Goal: Task Accomplishment & Management: Complete application form

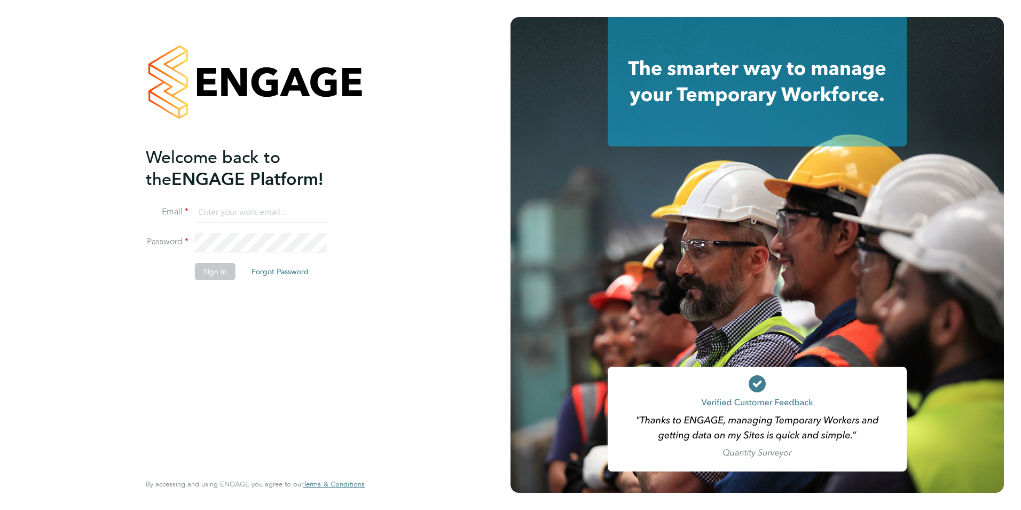
type input "sam.skinner@tfrecruitment.co.uk"
click at [208, 270] on button "Sign In" at bounding box center [215, 271] width 41 height 17
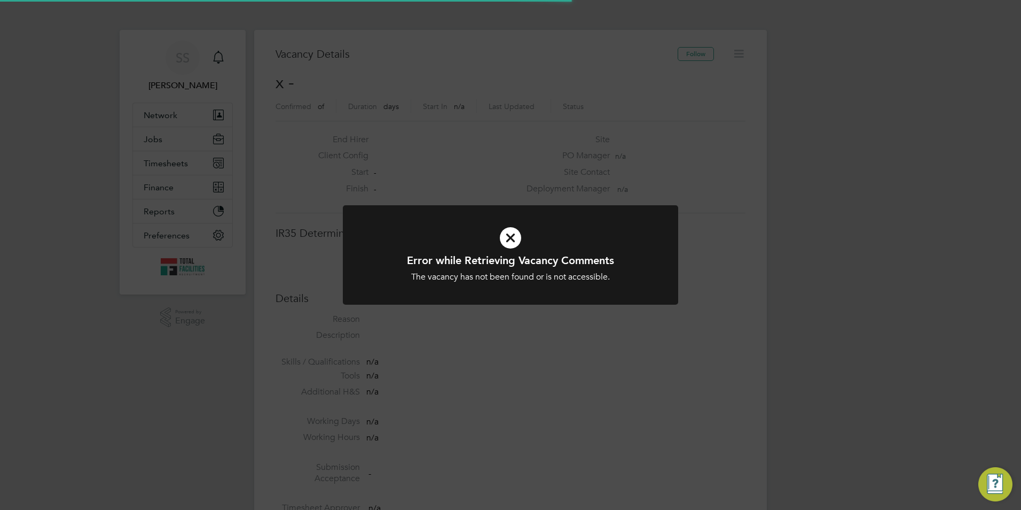
scroll to position [17, 230]
click at [160, 134] on div "Error while Retrieving Vacancy Comments The vacancy has not been found or is no…" at bounding box center [510, 255] width 1021 height 510
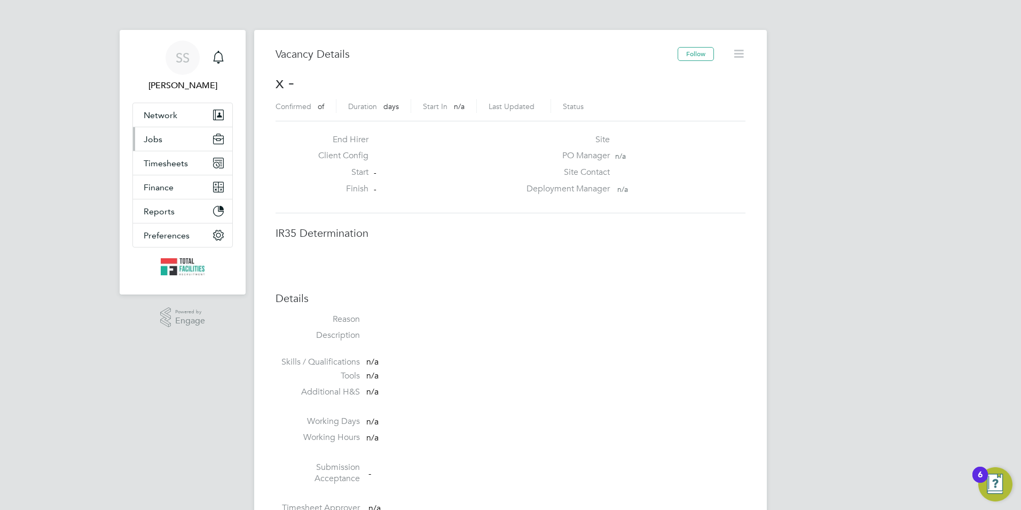
click at [174, 143] on button "Jobs" at bounding box center [182, 139] width 99 height 24
click at [165, 139] on button "Jobs" at bounding box center [182, 139] width 99 height 24
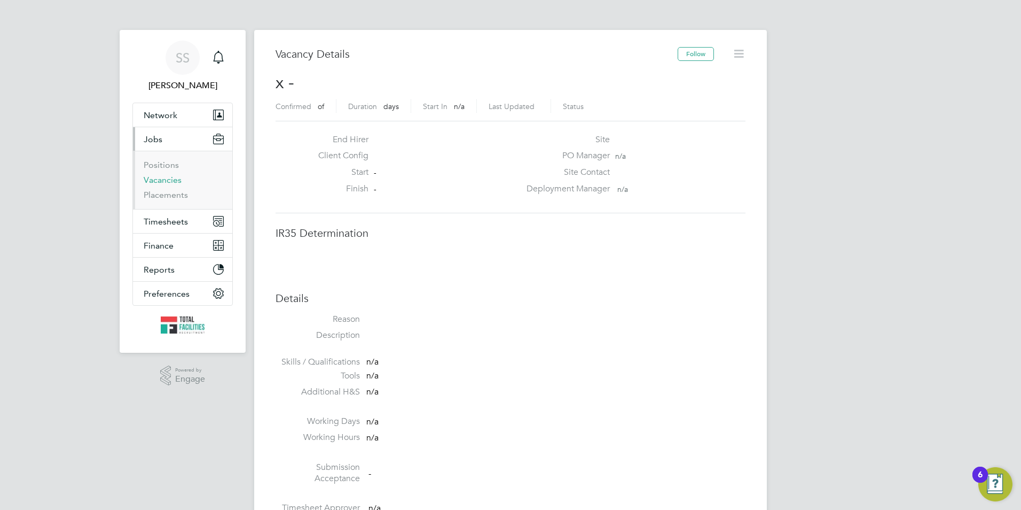
click at [158, 183] on link "Vacancies" at bounding box center [163, 180] width 38 height 10
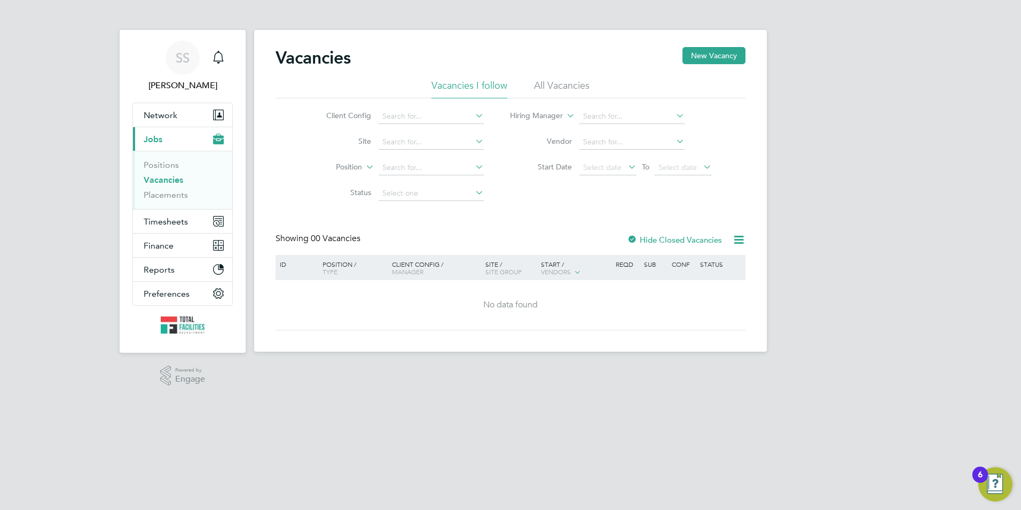
drag, startPoint x: 577, startPoint y: 83, endPoint x: 556, endPoint y: 91, distance: 22.1
click at [575, 83] on li "All Vacancies" at bounding box center [562, 88] width 56 height 19
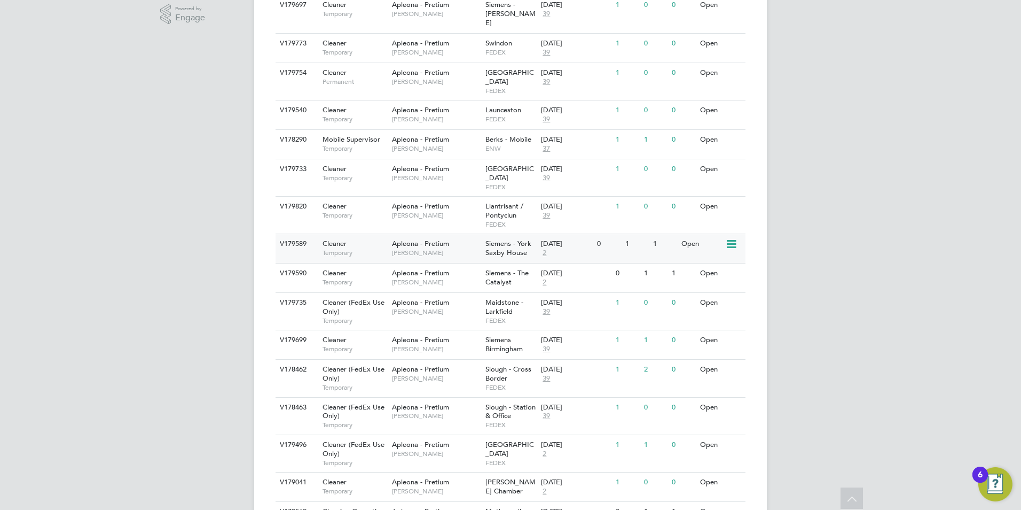
scroll to position [415, 0]
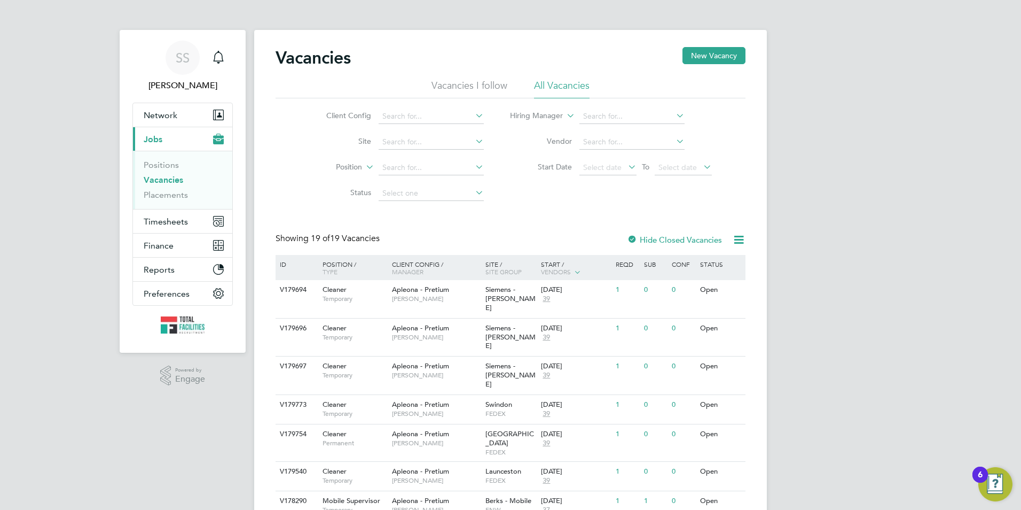
click at [279, 266] on div "ID" at bounding box center [295, 264] width 37 height 18
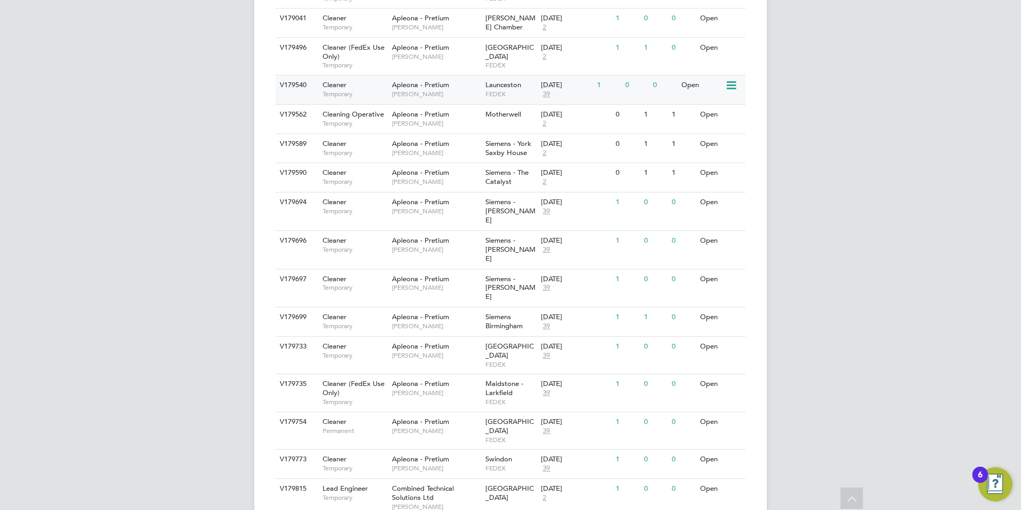
scroll to position [453, 0]
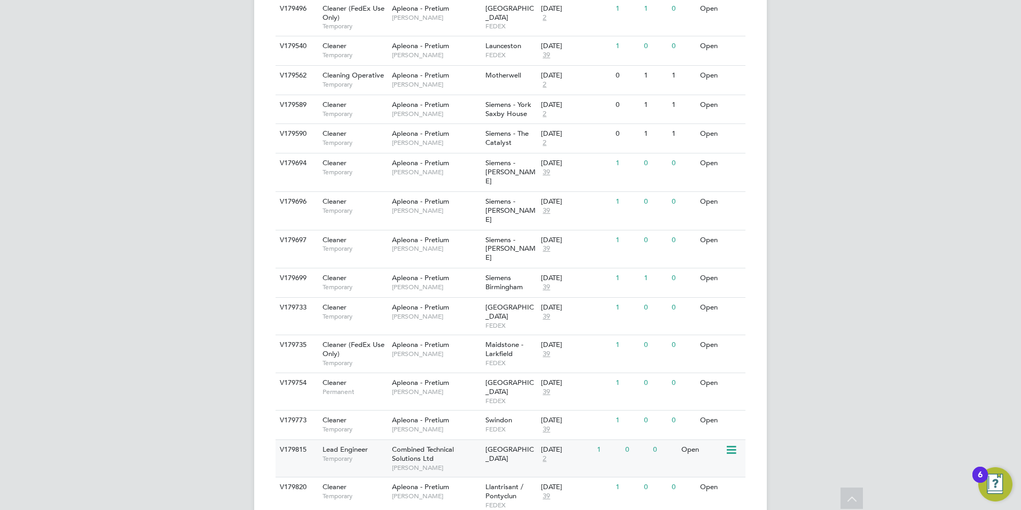
click at [399, 444] on span "Combined Technical Solutions Ltd" at bounding box center [423, 453] width 62 height 18
click at [356, 444] on span "Lead Engineer" at bounding box center [345, 448] width 45 height 9
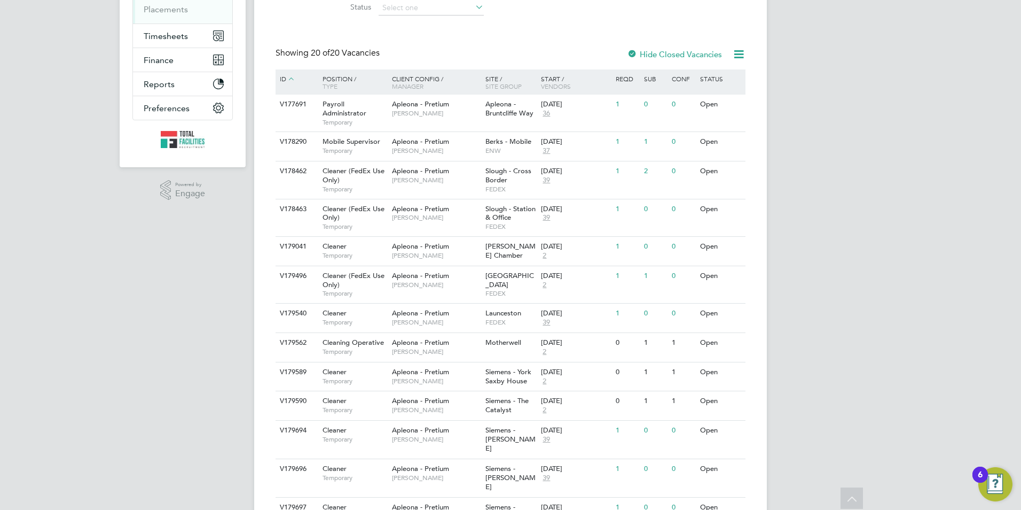
scroll to position [0, 0]
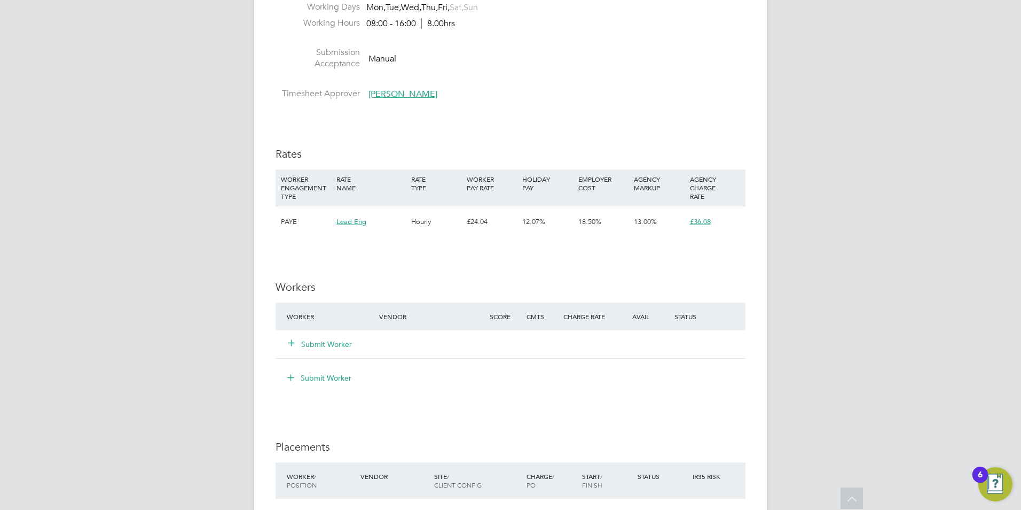
scroll to position [588, 0]
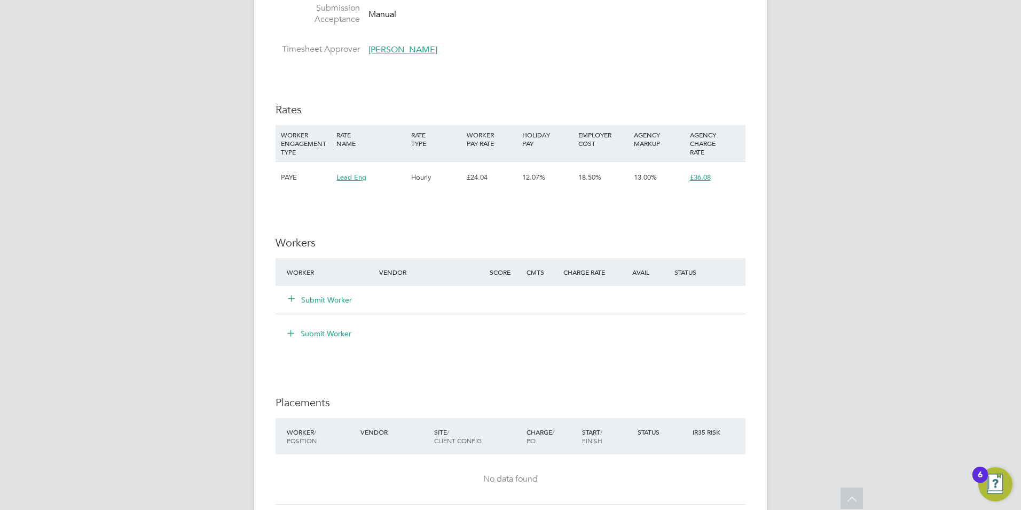
click at [316, 299] on button "Submit Worker" at bounding box center [320, 299] width 64 height 11
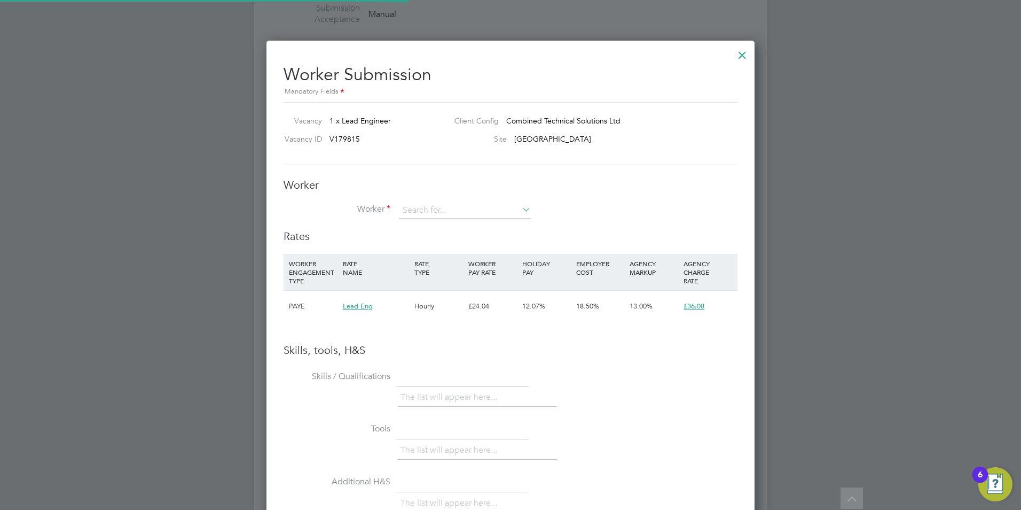
scroll to position [675, 489]
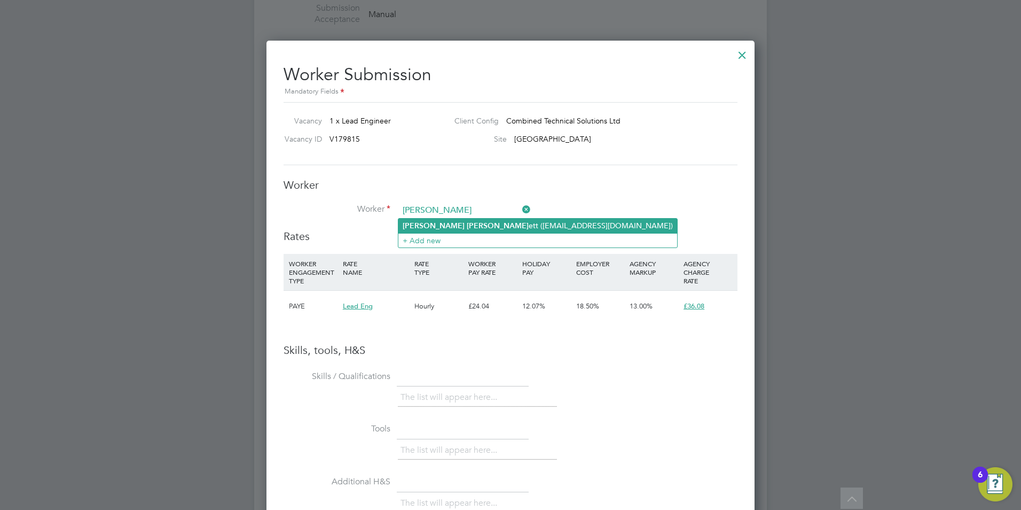
click at [467, 222] on b "Benn" at bounding box center [498, 225] width 62 height 9
type input "Mitchell Bennett (mjjb@hotmail.co.uk)"
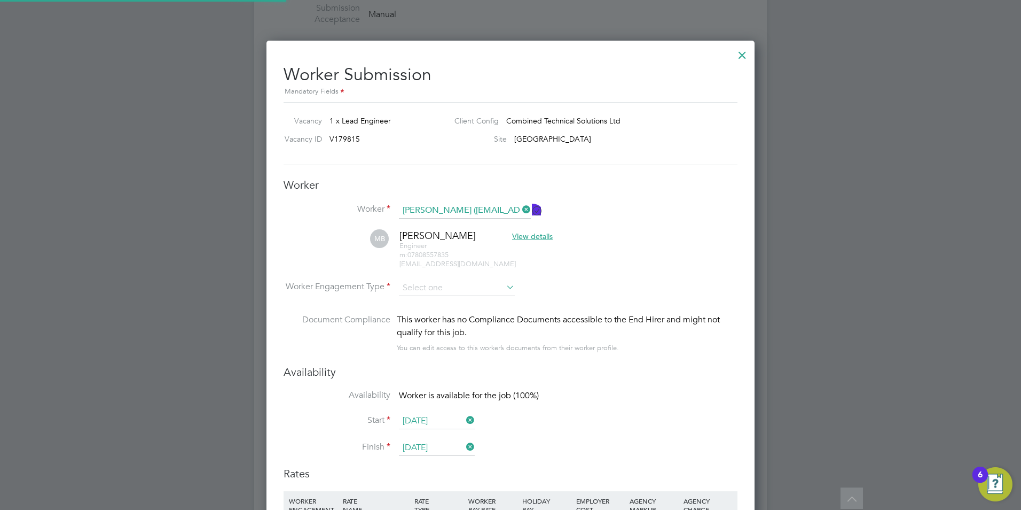
scroll to position [0, 0]
click at [430, 292] on input at bounding box center [457, 288] width 116 height 16
click at [422, 315] on li "PAYE" at bounding box center [457, 317] width 117 height 14
type input "PAYE"
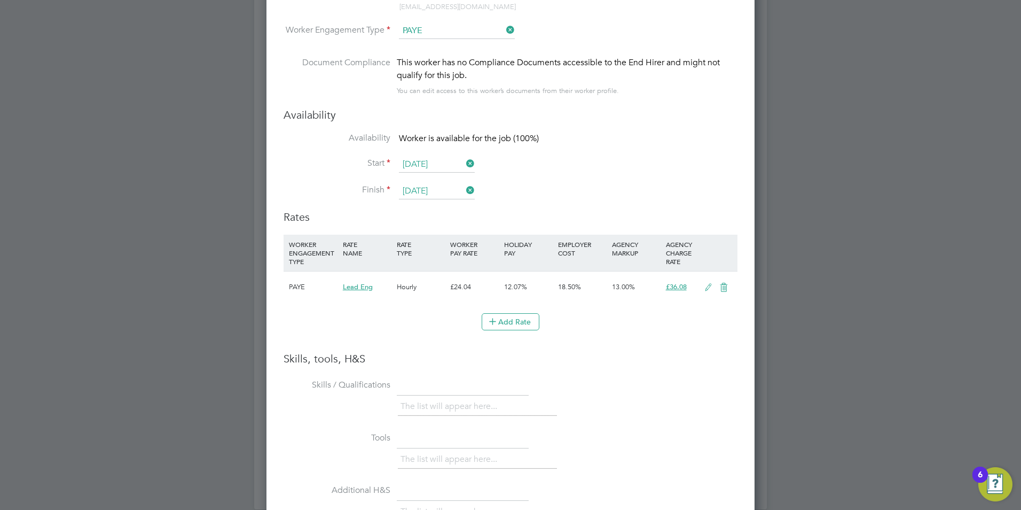
click at [776, 155] on div at bounding box center [510, 255] width 1021 height 510
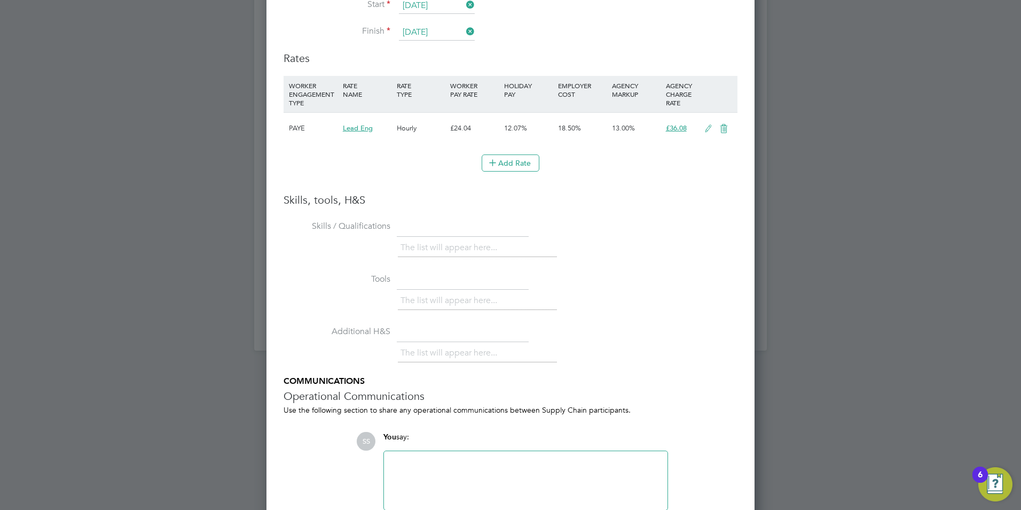
scroll to position [1058, 0]
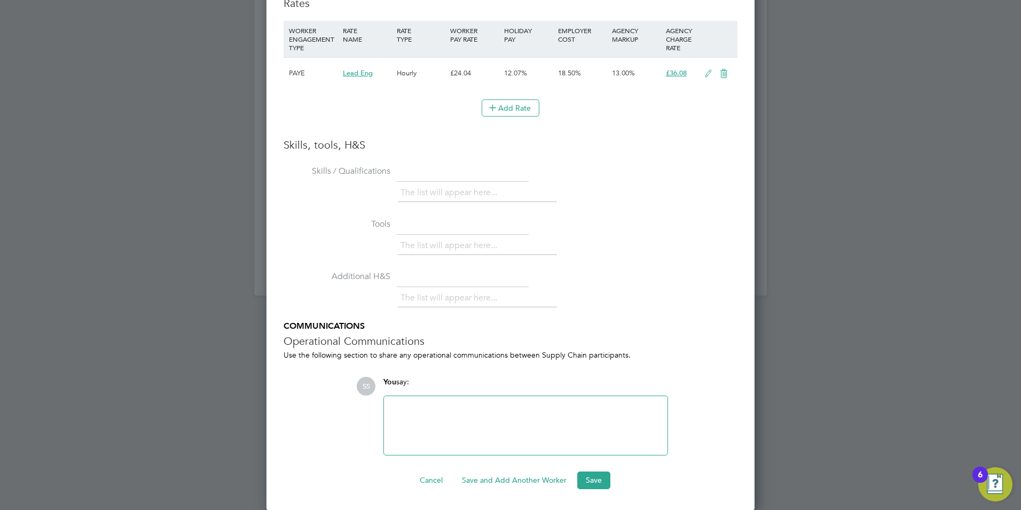
click at [433, 409] on div at bounding box center [526, 425] width 271 height 46
click at [600, 477] on button "Save" at bounding box center [594, 479] width 33 height 17
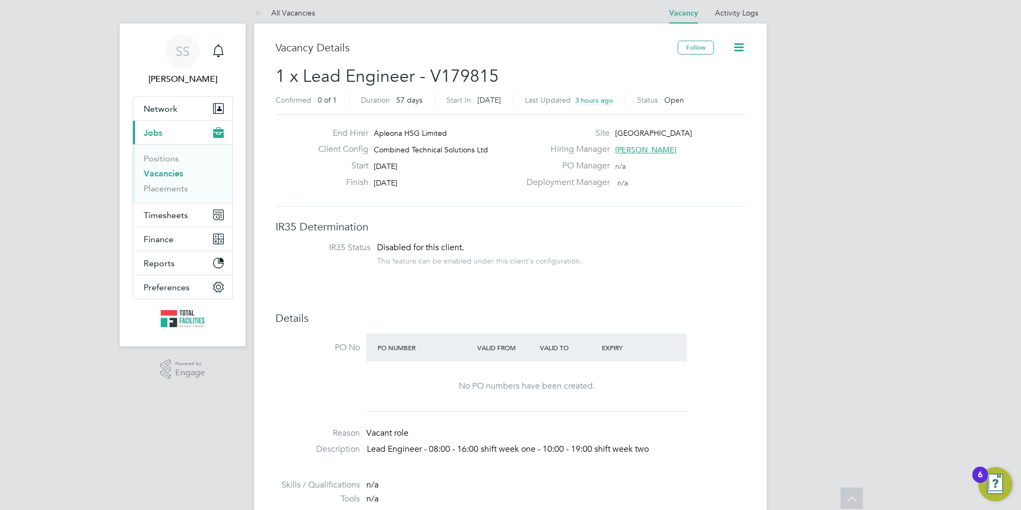
scroll to position [0, 0]
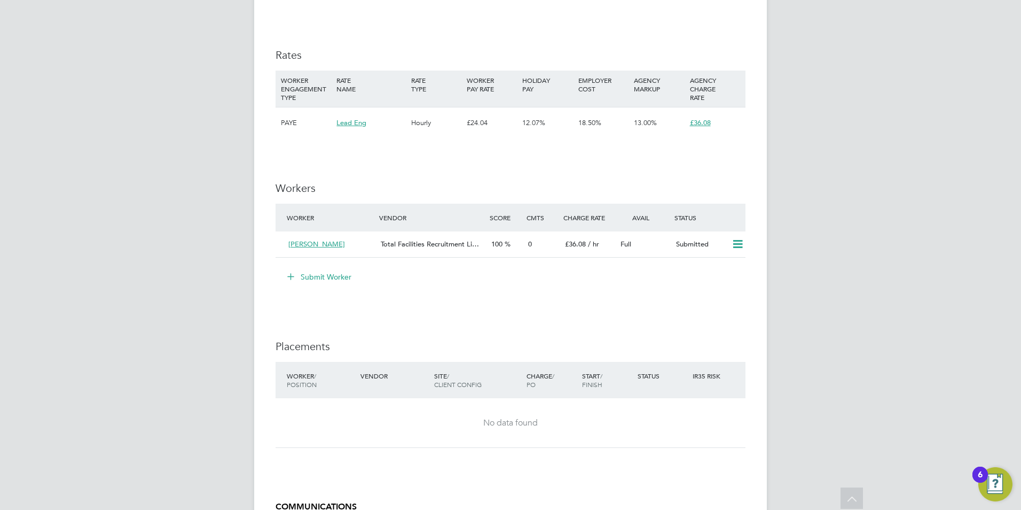
scroll to position [591, 0]
